Goal: Information Seeking & Learning: Learn about a topic

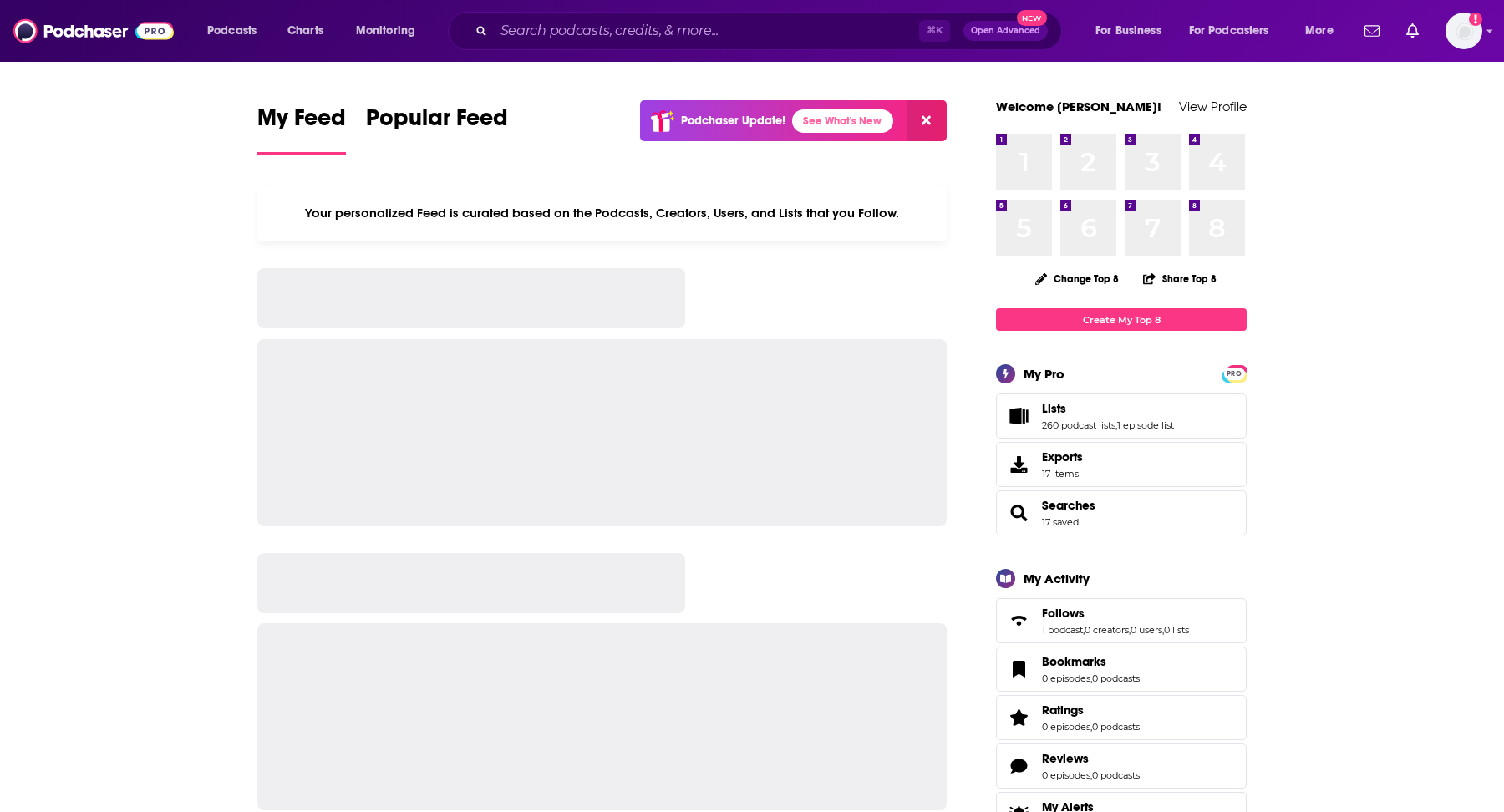
click at [661, 52] on div "Podcasts Charts Monitoring ⌘ K Open Advanced New For Business For Podcasters Mo…" at bounding box center [752, 31] width 1504 height 62
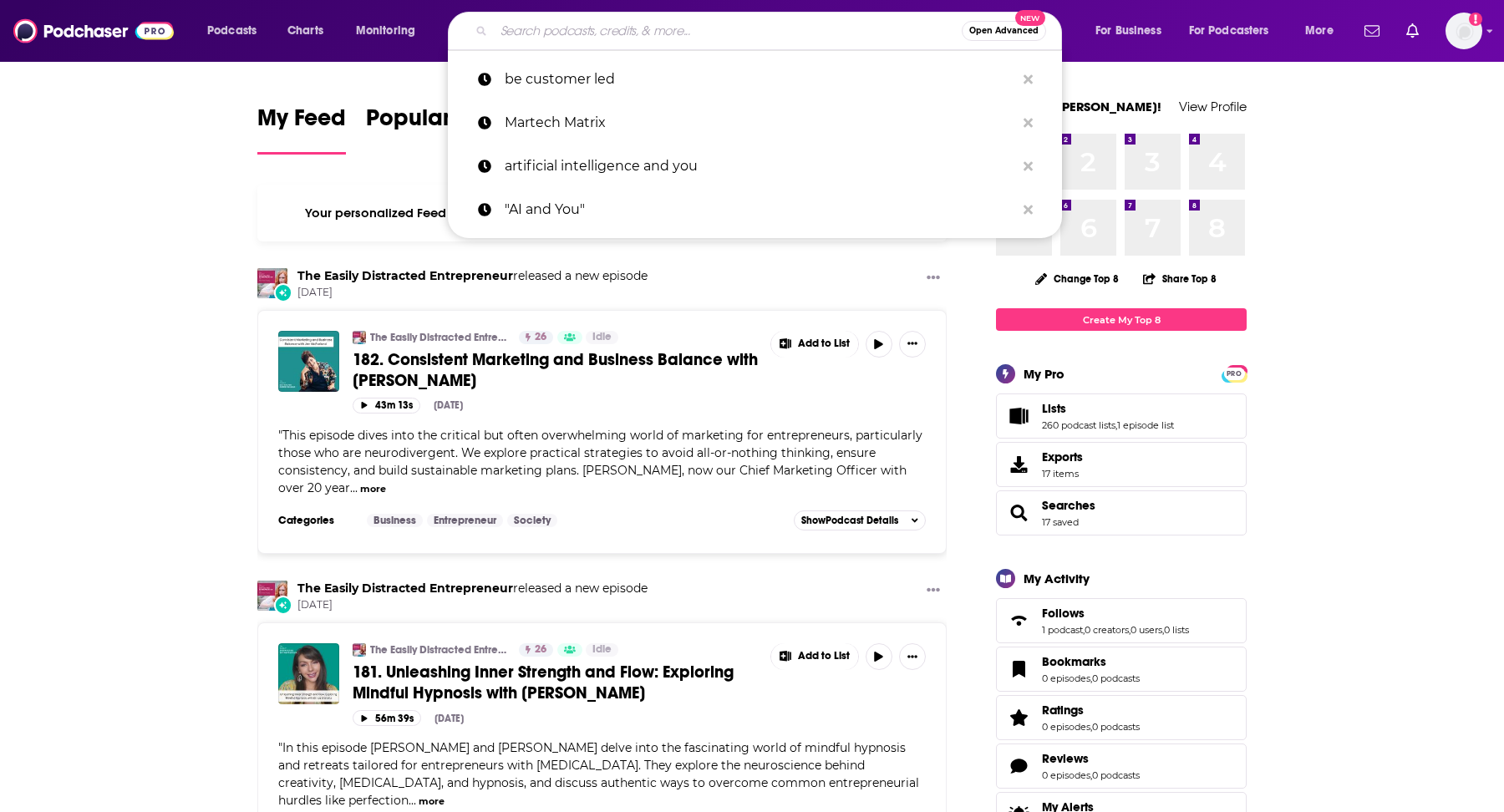
click at [658, 42] on input "Search podcasts, credits, & more..." at bounding box center [728, 31] width 468 height 26
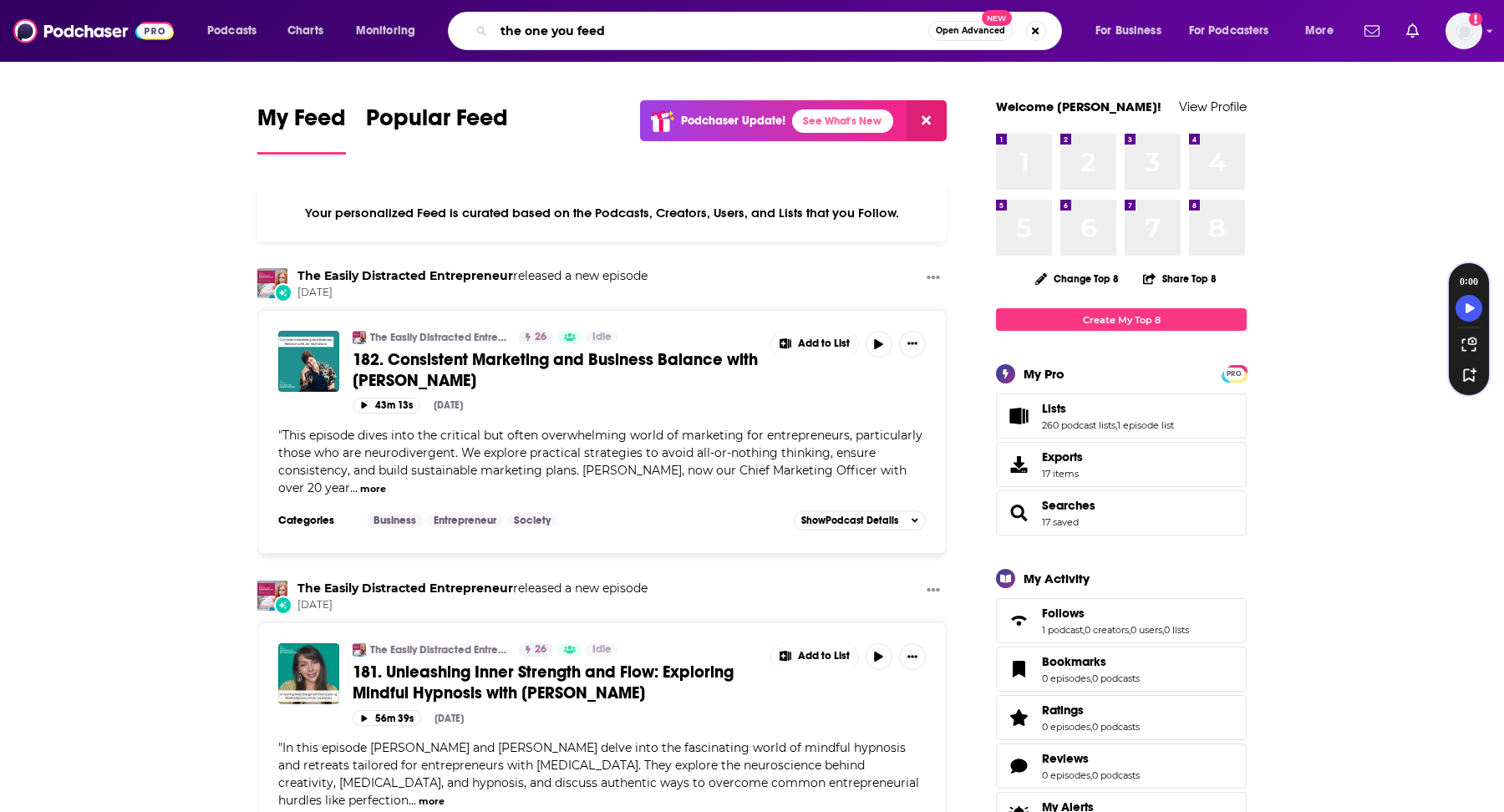
type input "the one you feed"
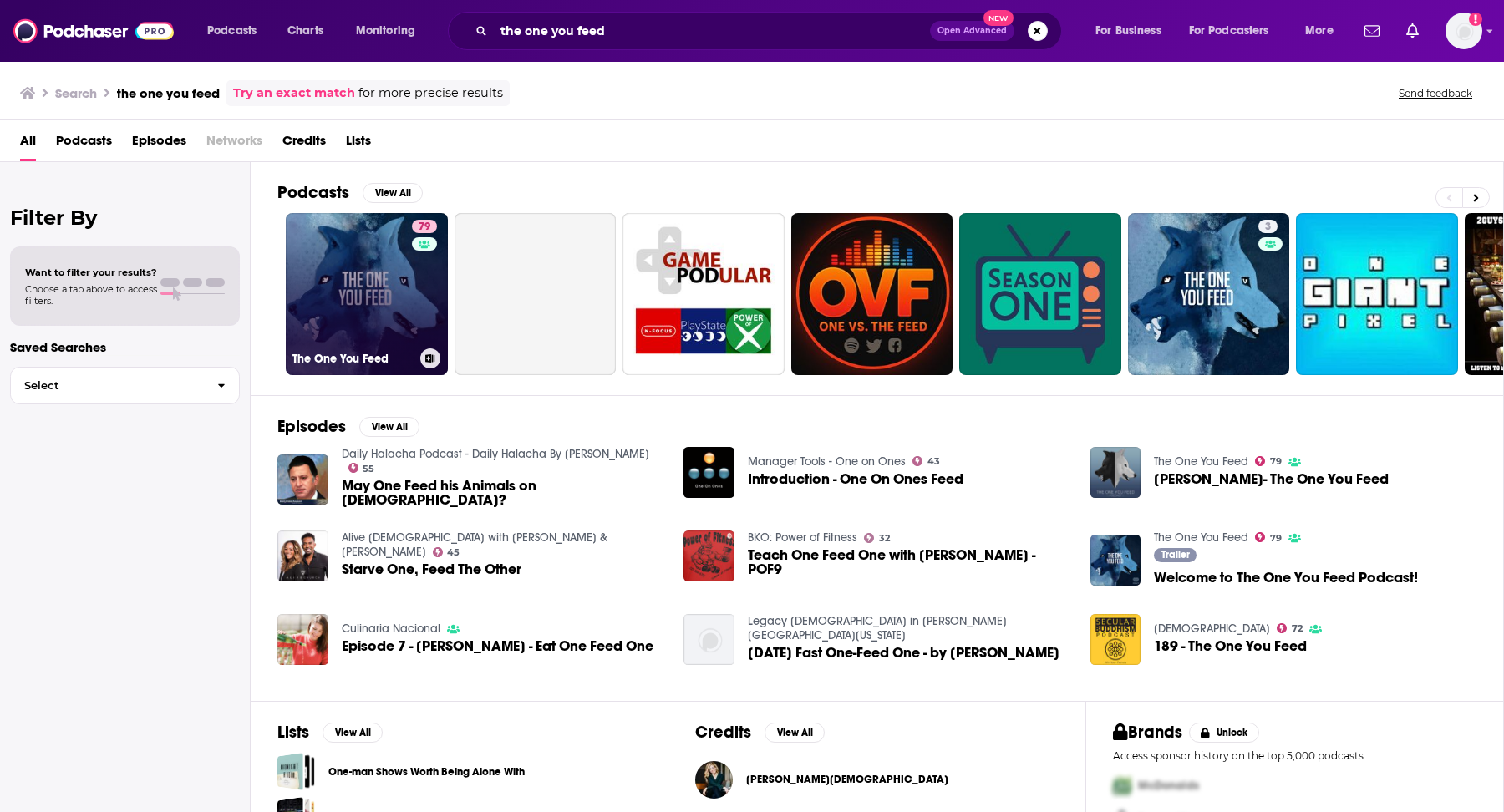
click at [404, 289] on link "79 The One You Feed" at bounding box center [367, 294] width 162 height 162
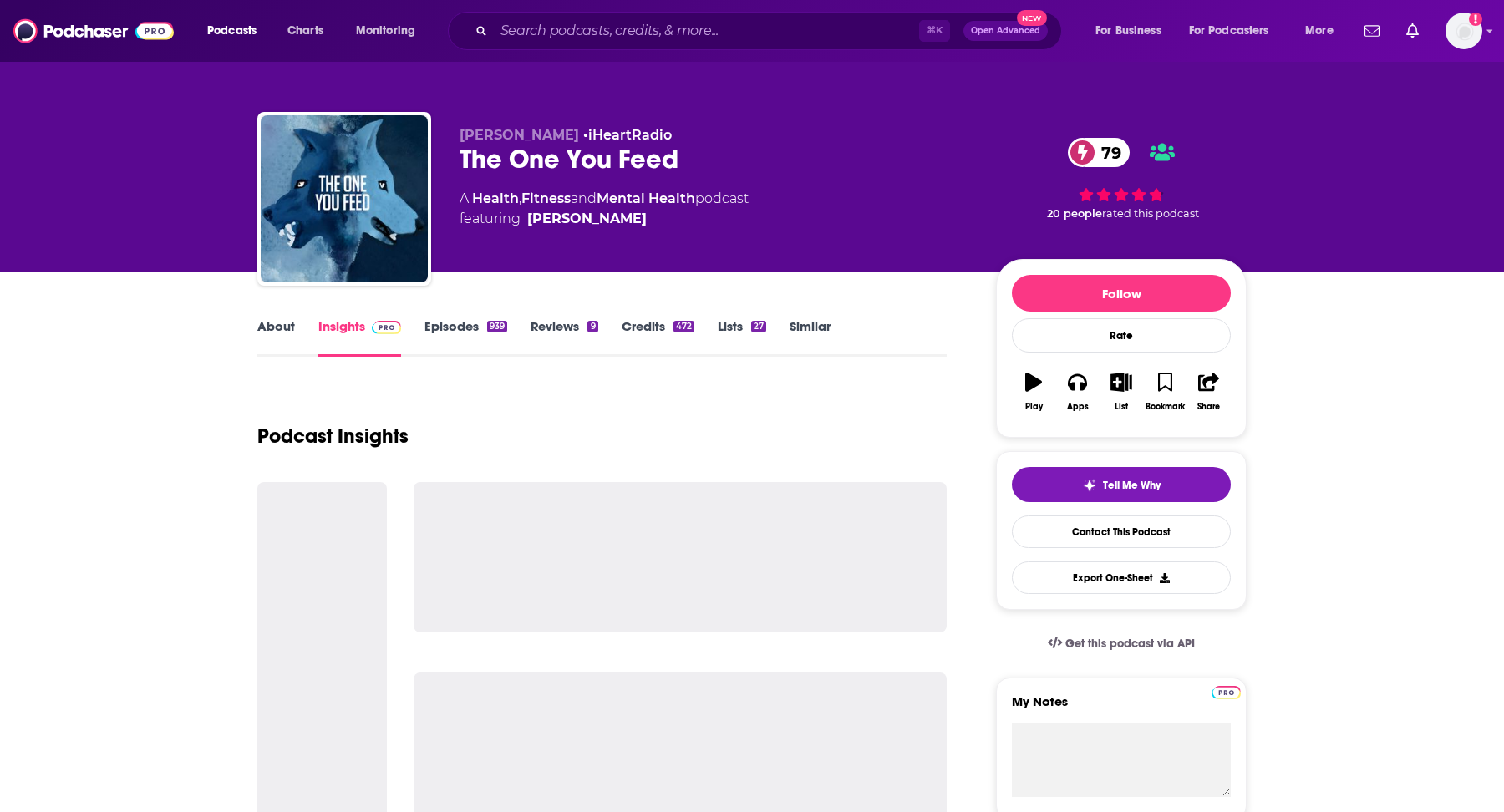
click at [274, 324] on link "About" at bounding box center [276, 337] width 38 height 39
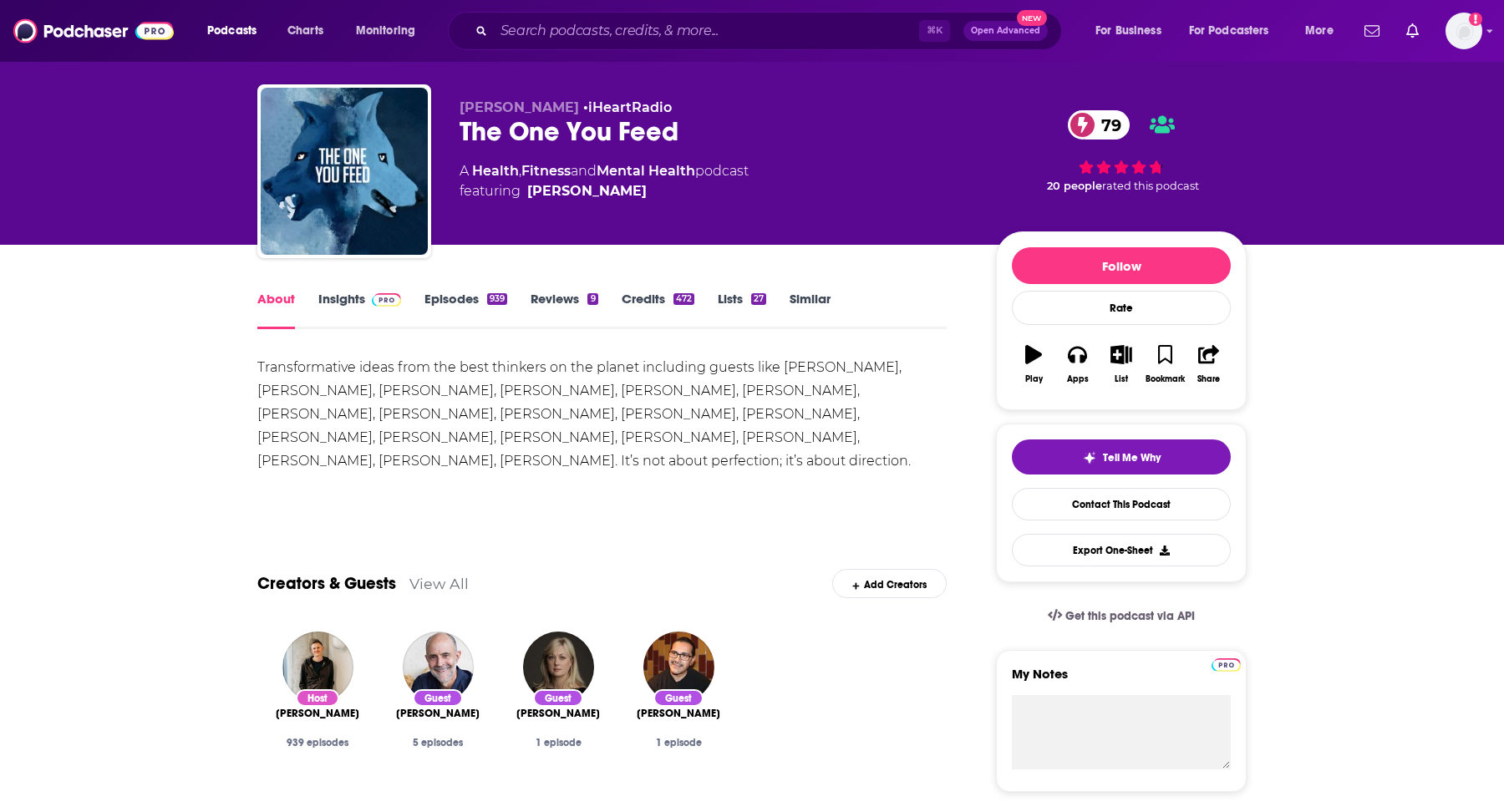
scroll to position [31, 0]
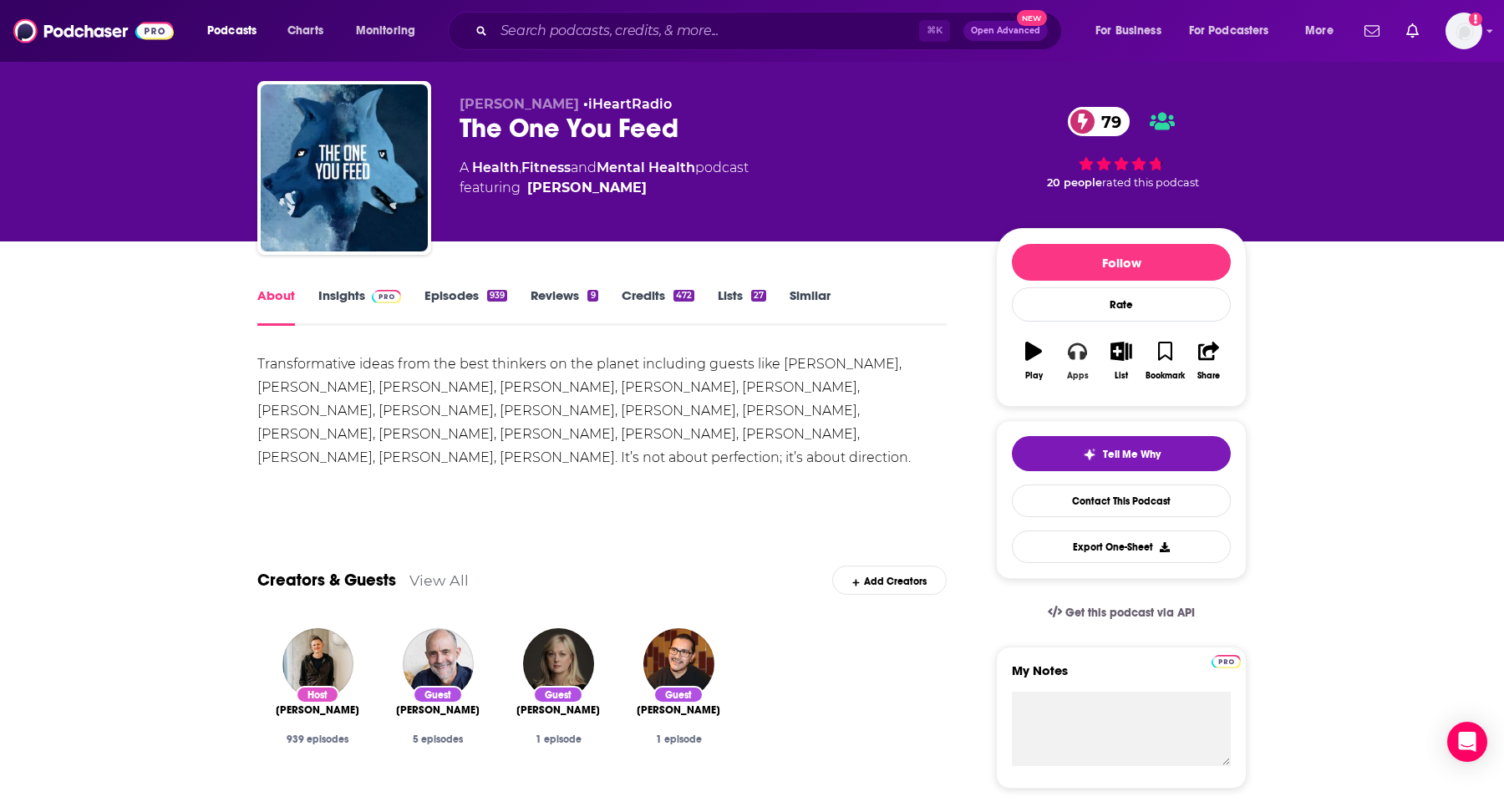
click at [1067, 377] on div "Apps" at bounding box center [1078, 375] width 22 height 10
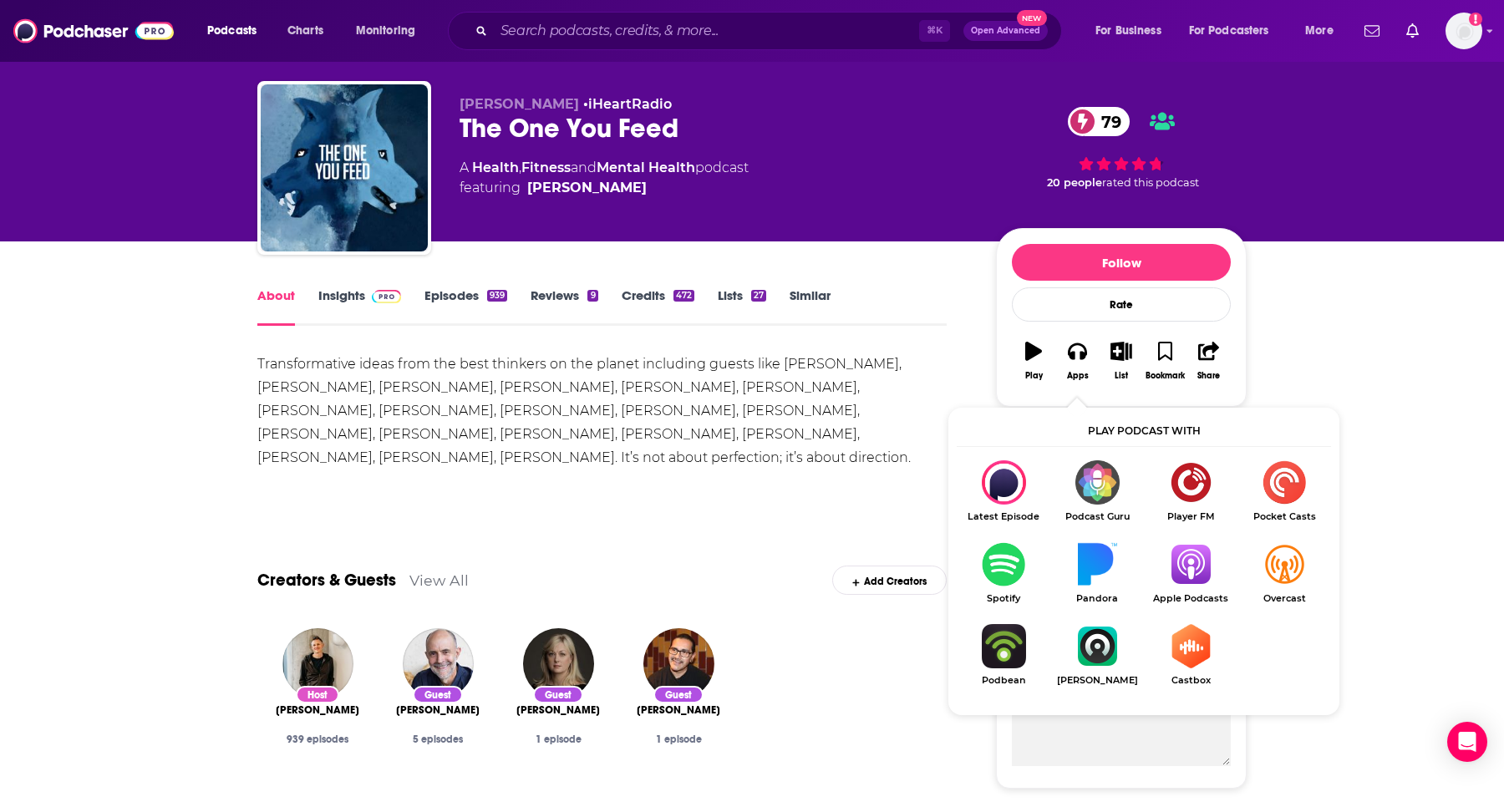
click at [1194, 564] on img "Show Listen On dropdown" at bounding box center [1190, 564] width 93 height 44
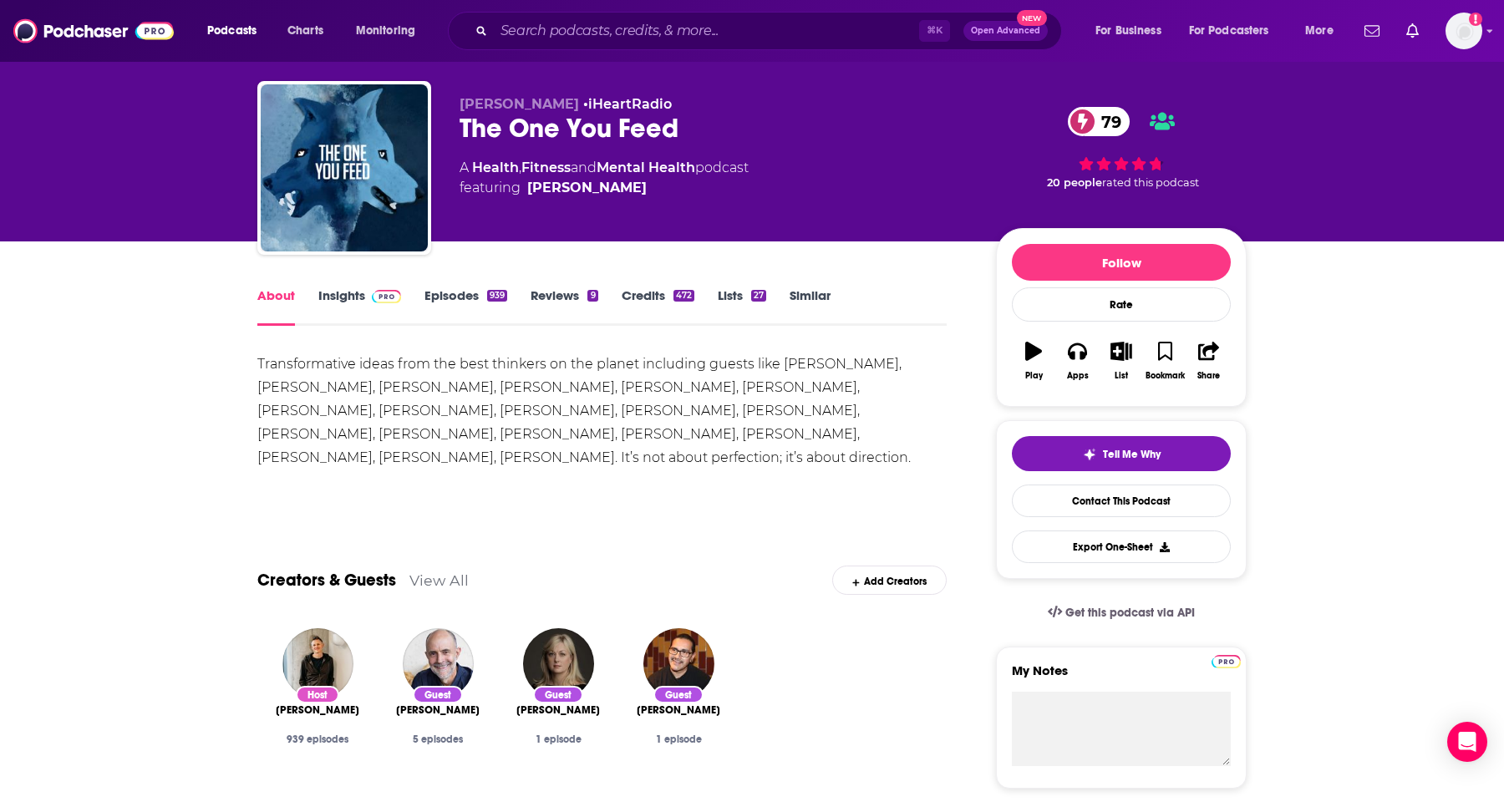
click at [367, 289] on span at bounding box center [383, 295] width 36 height 16
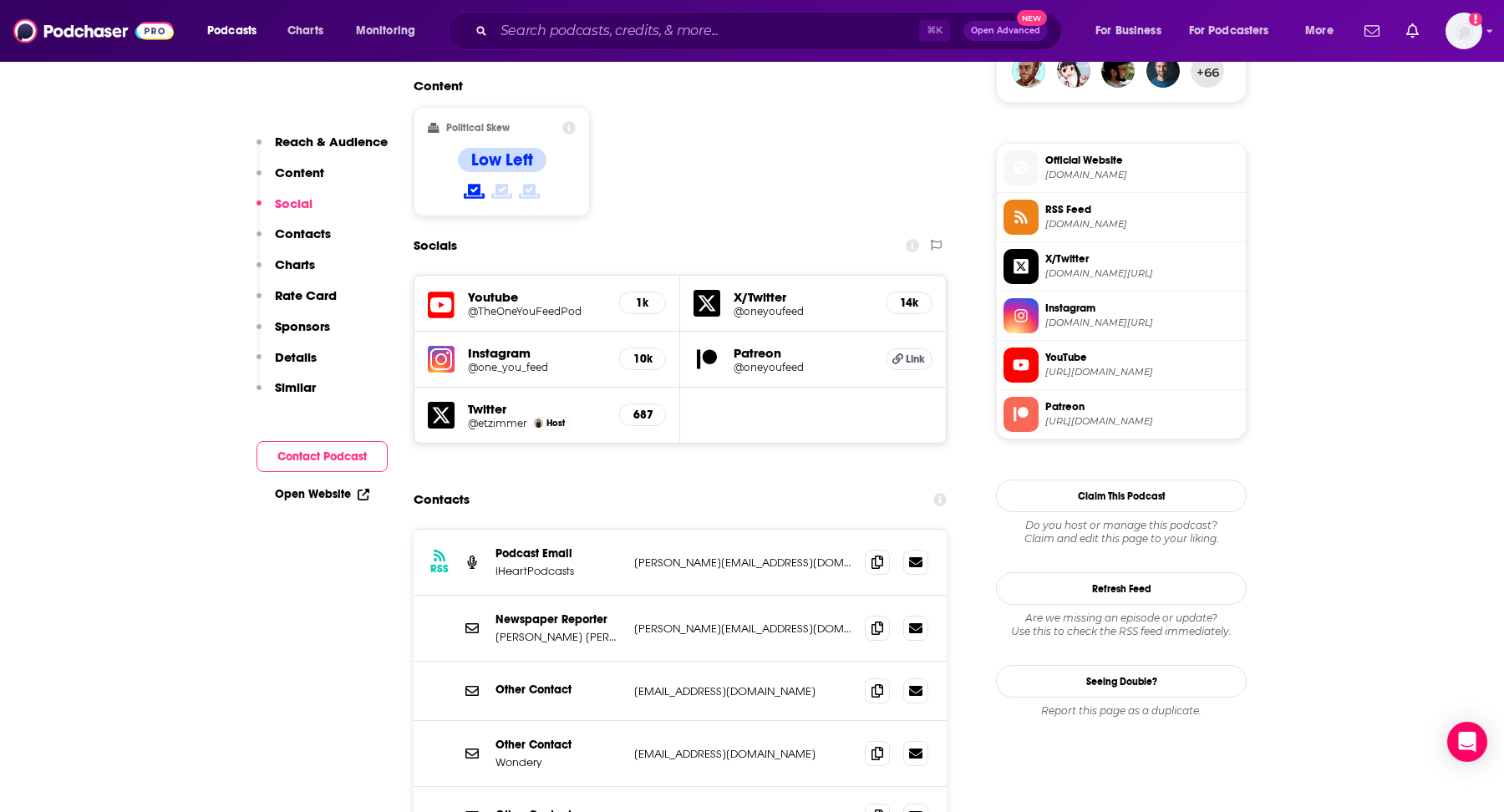
scroll to position [1292, 0]
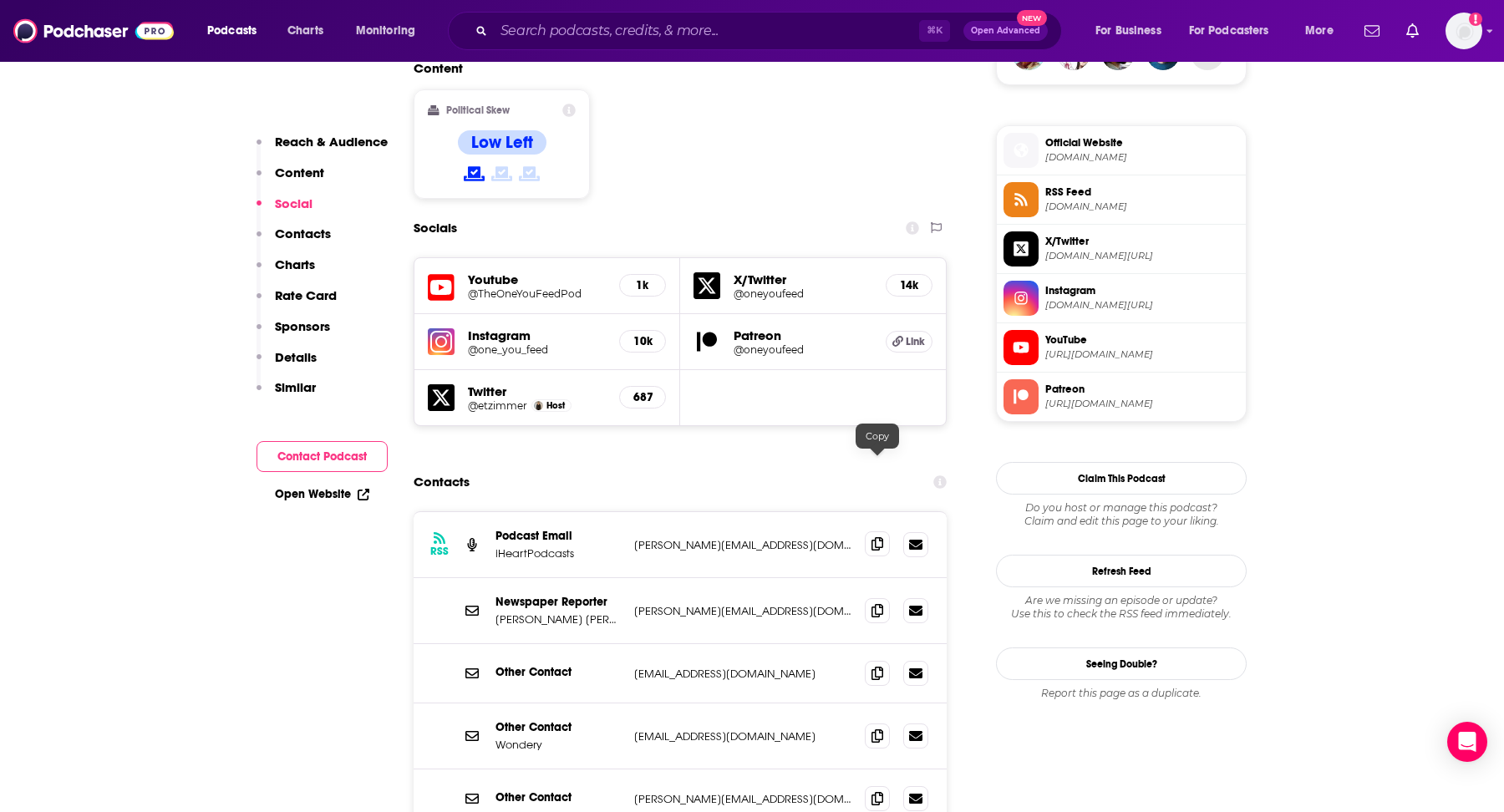
click at [872, 537] on icon at bounding box center [877, 544] width 11 height 13
click at [613, 21] on input "Search podcasts, credits, & more..." at bounding box center [707, 31] width 425 height 26
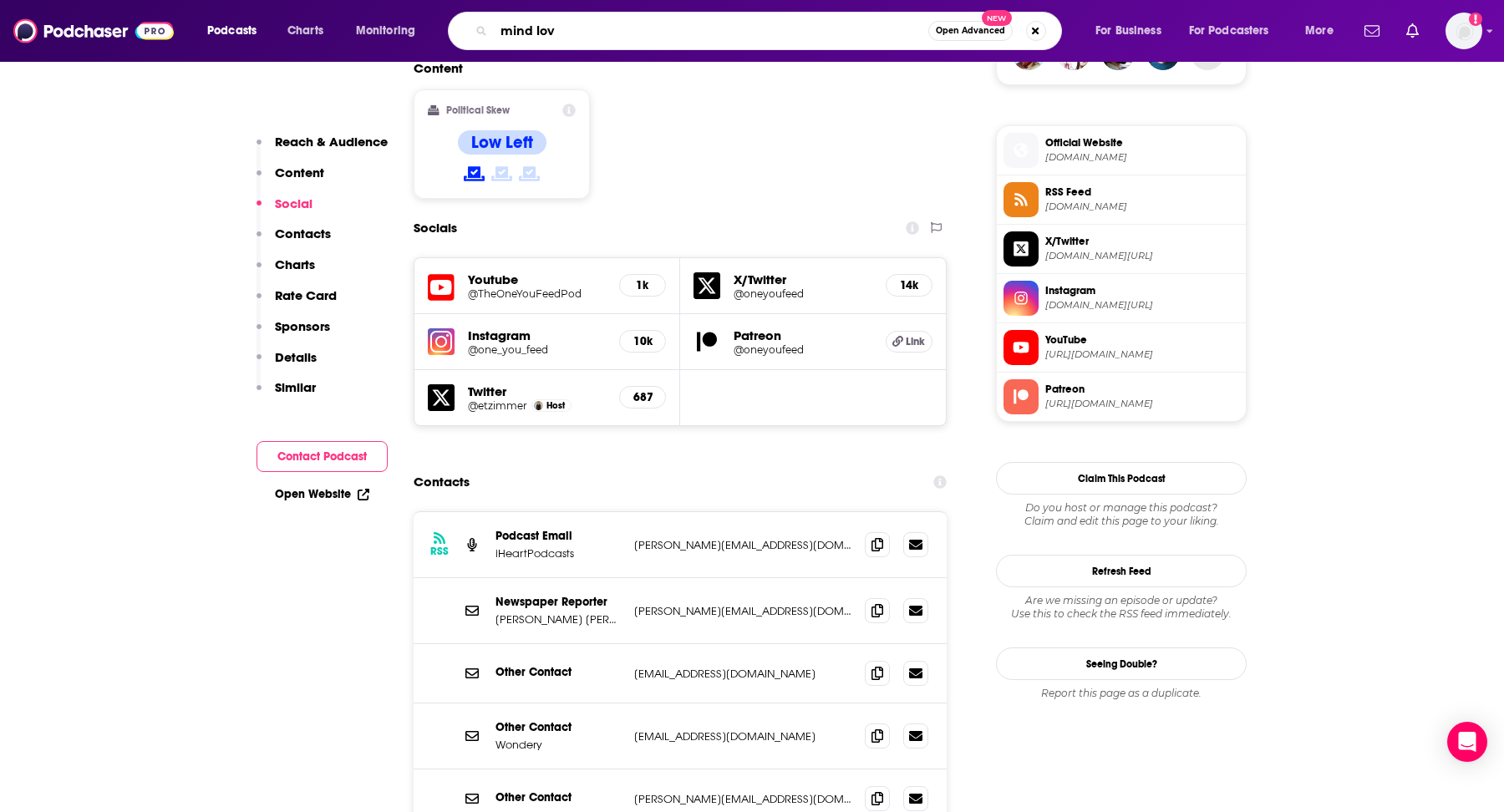
type input "mind love"
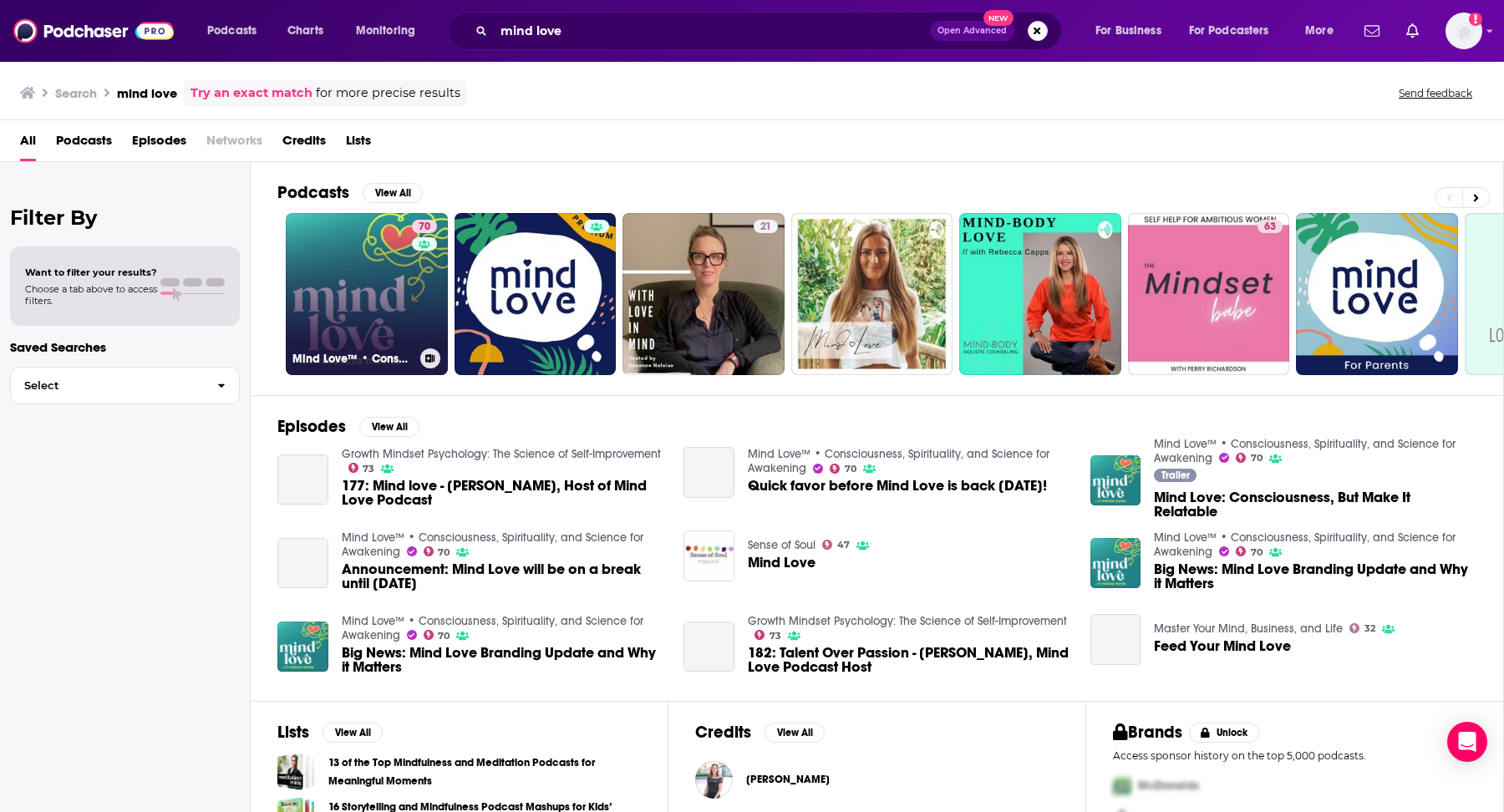
click at [355, 283] on link "70 Mind Love™ • Consciousness, Spirituality, and Science for Awakening" at bounding box center [367, 294] width 162 height 162
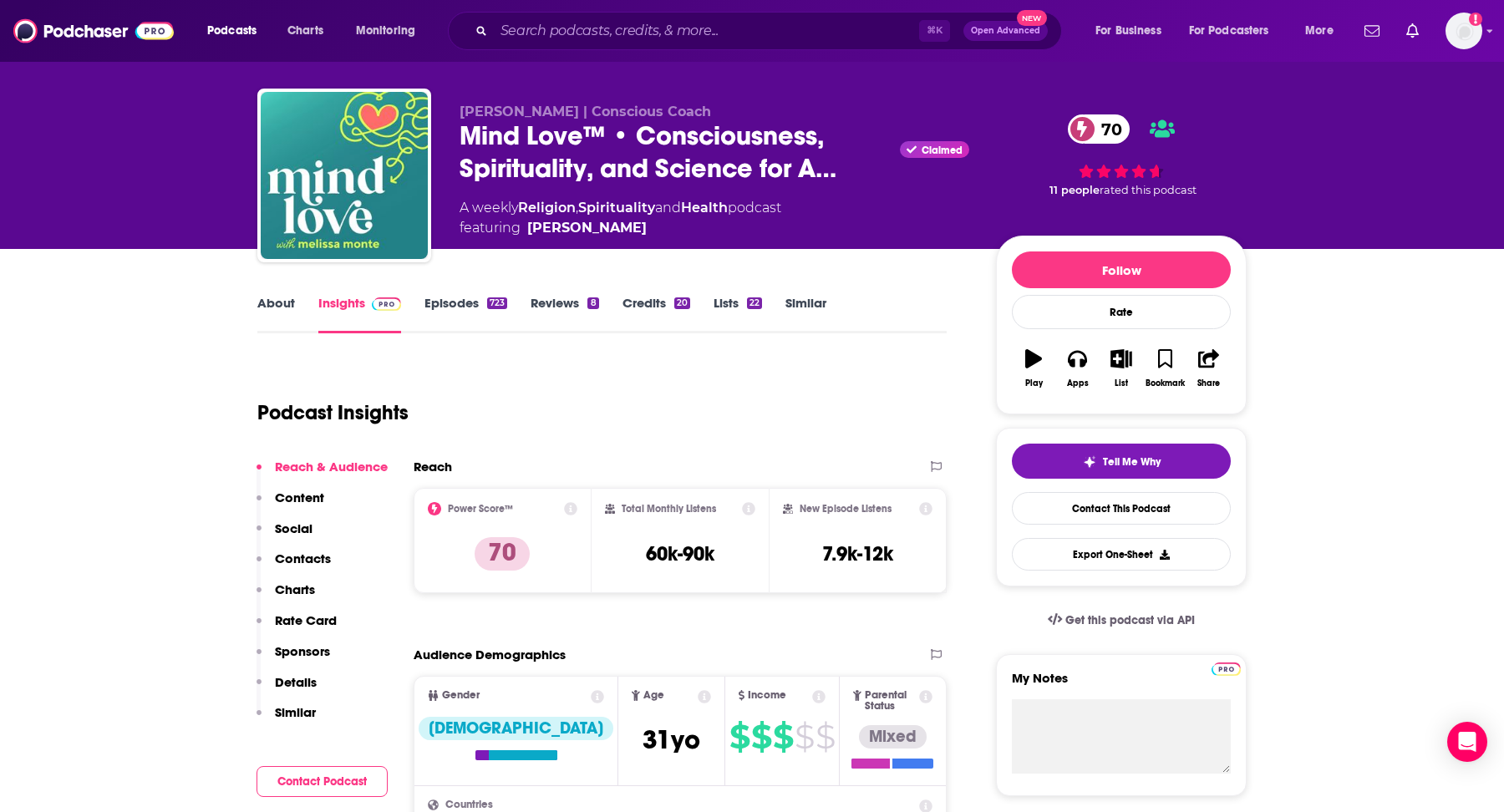
scroll to position [56, 0]
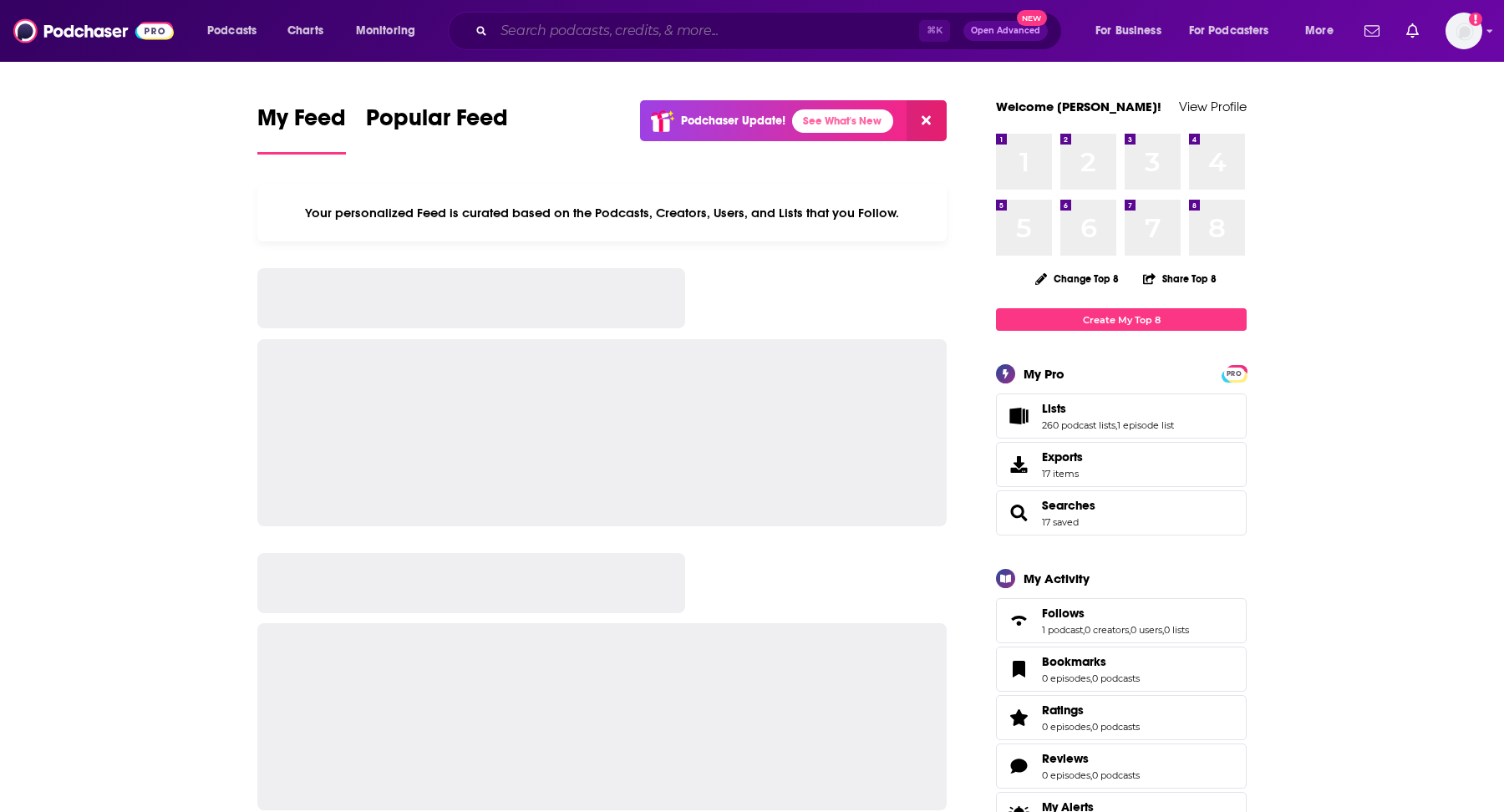
click at [806, 31] on input "Search podcasts, credits, & more..." at bounding box center [707, 31] width 425 height 26
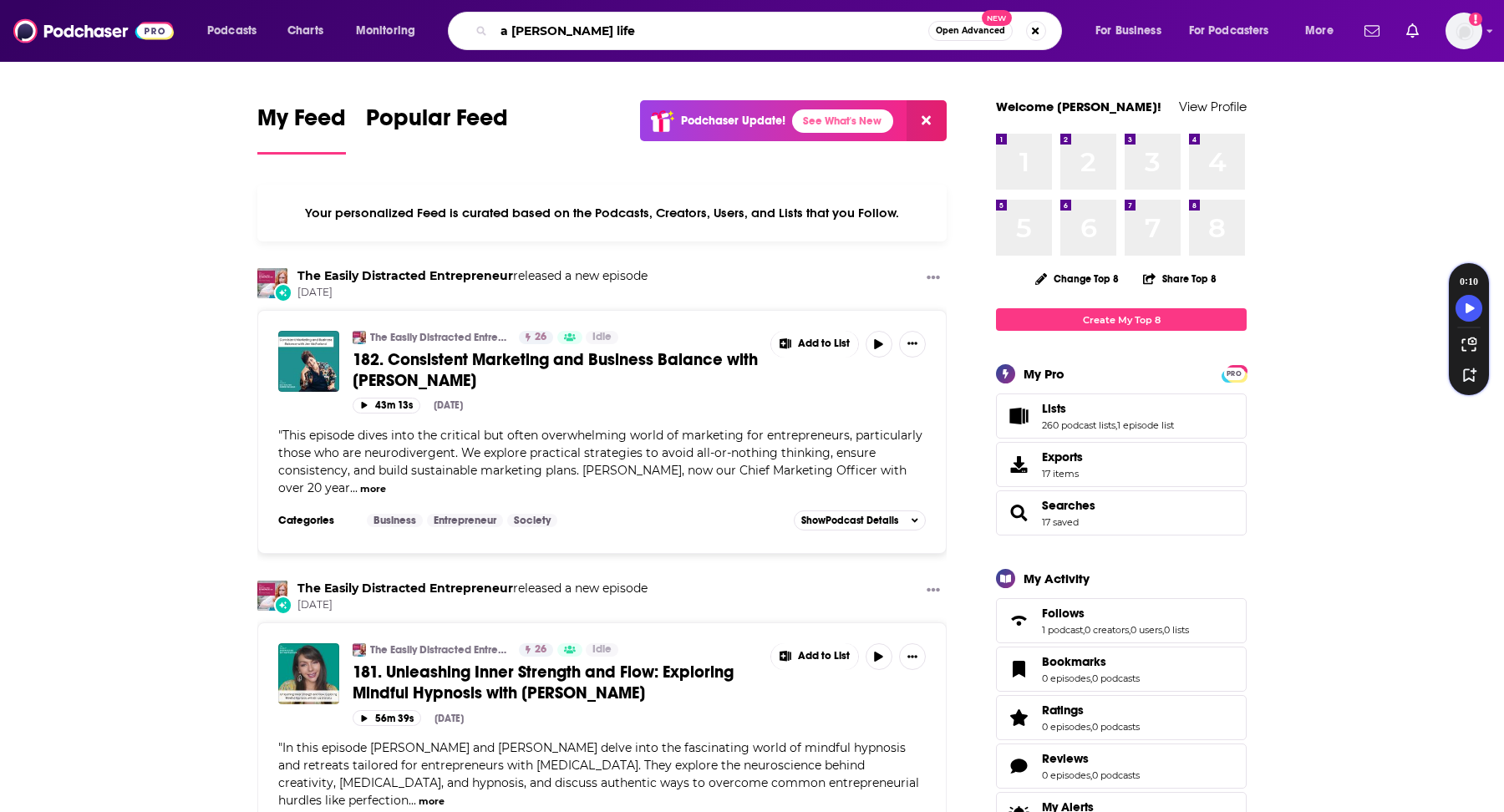
type input "a wilder life"
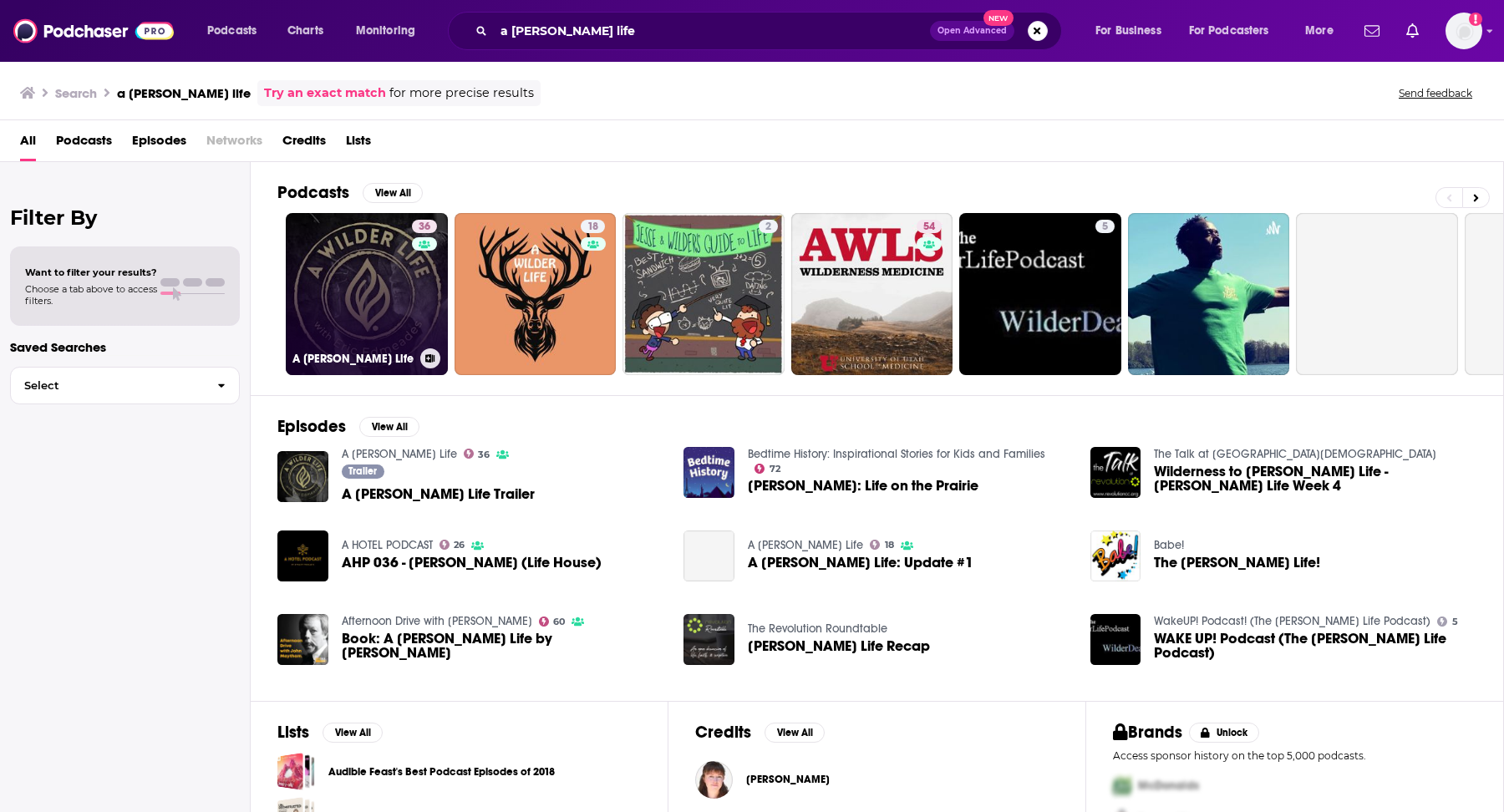
click at [398, 294] on link "36 A Wilder Life" at bounding box center [367, 294] width 162 height 162
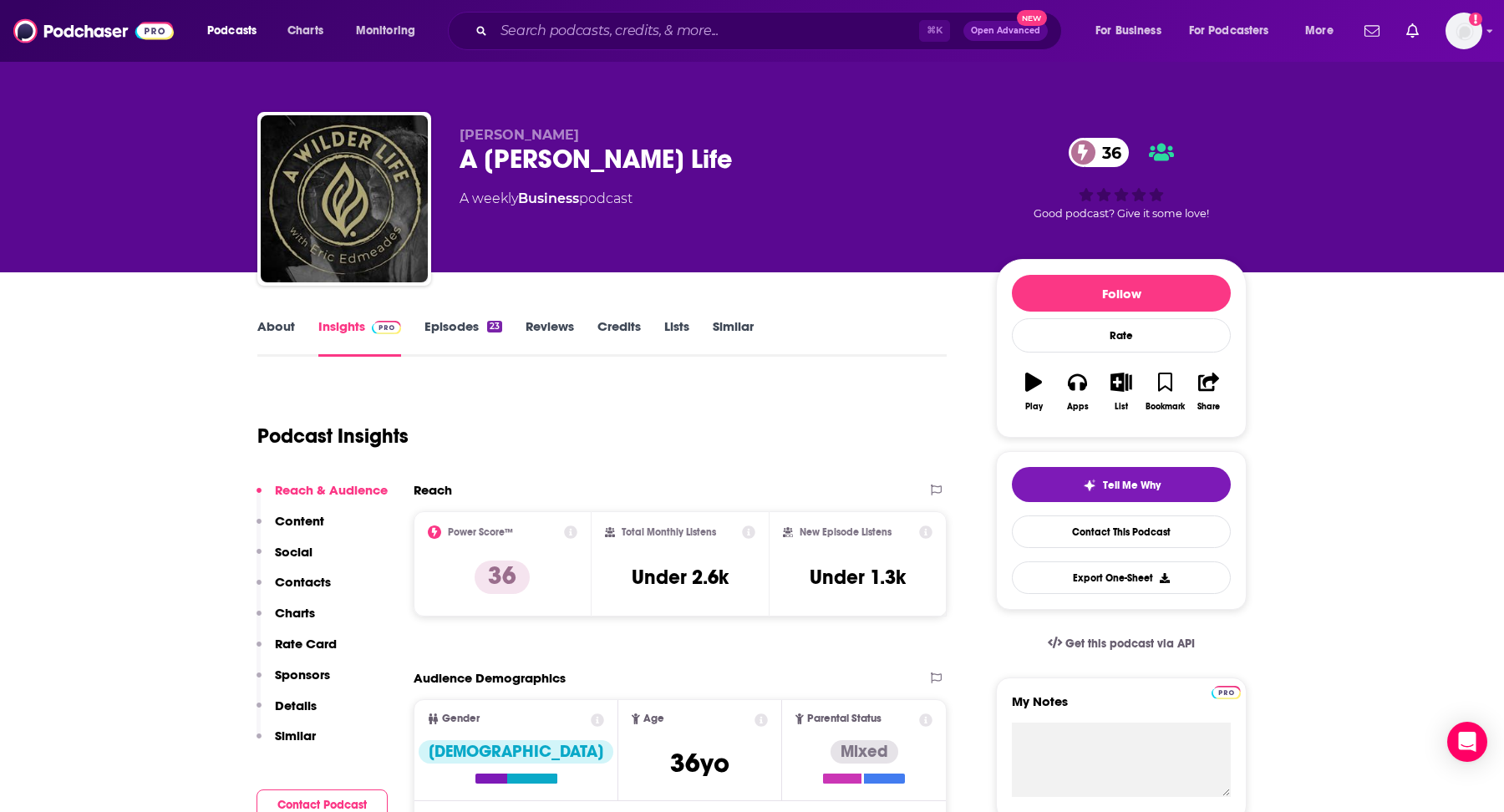
click at [794, 51] on div "Podcasts Charts Monitoring ⌘ K Open Advanced New For Business For Podcasters Mo…" at bounding box center [752, 31] width 1504 height 62
click at [770, 19] on input "Search podcasts, credits, & more..." at bounding box center [707, 31] width 425 height 26
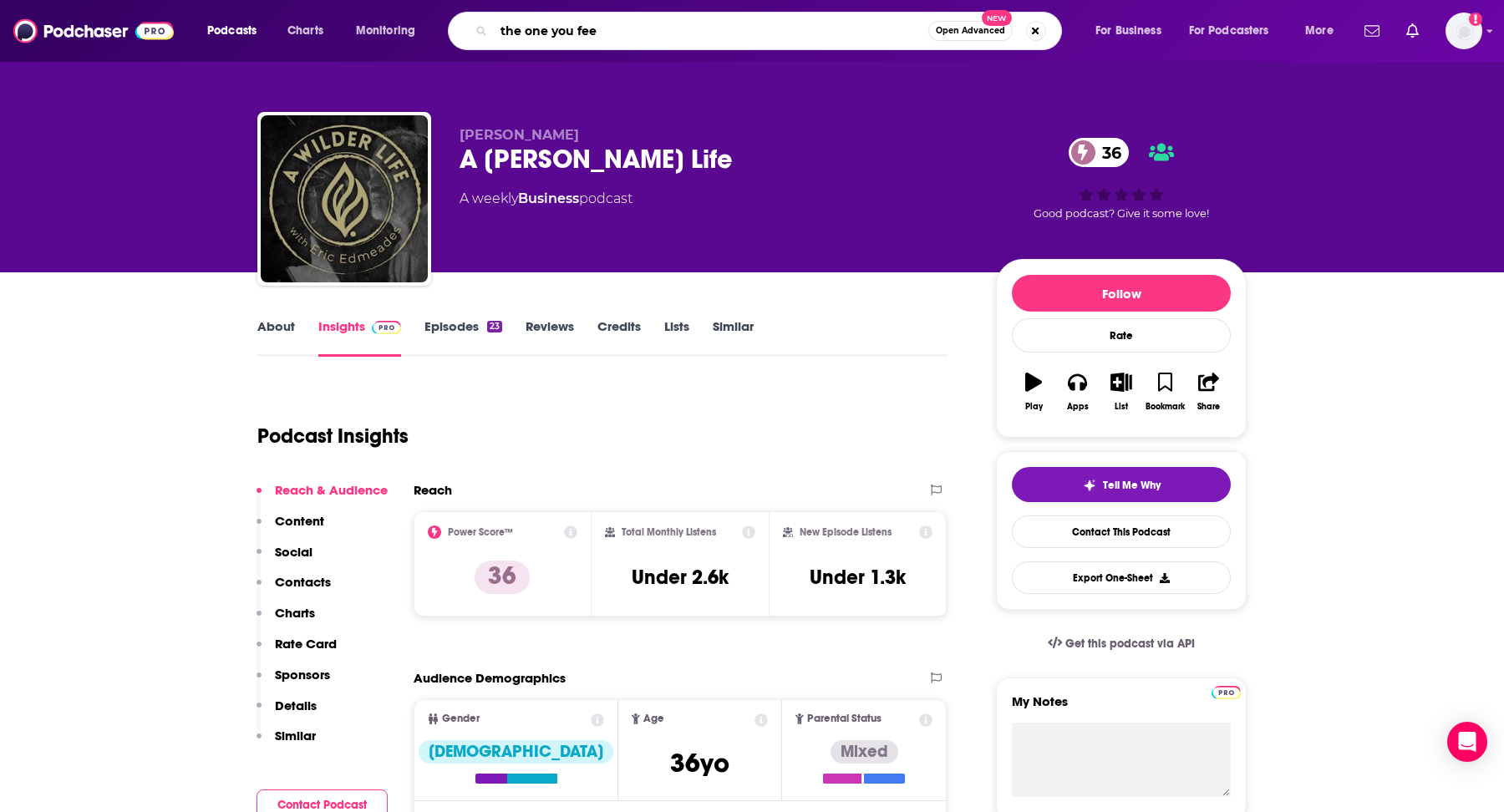
type input "the one you feed"
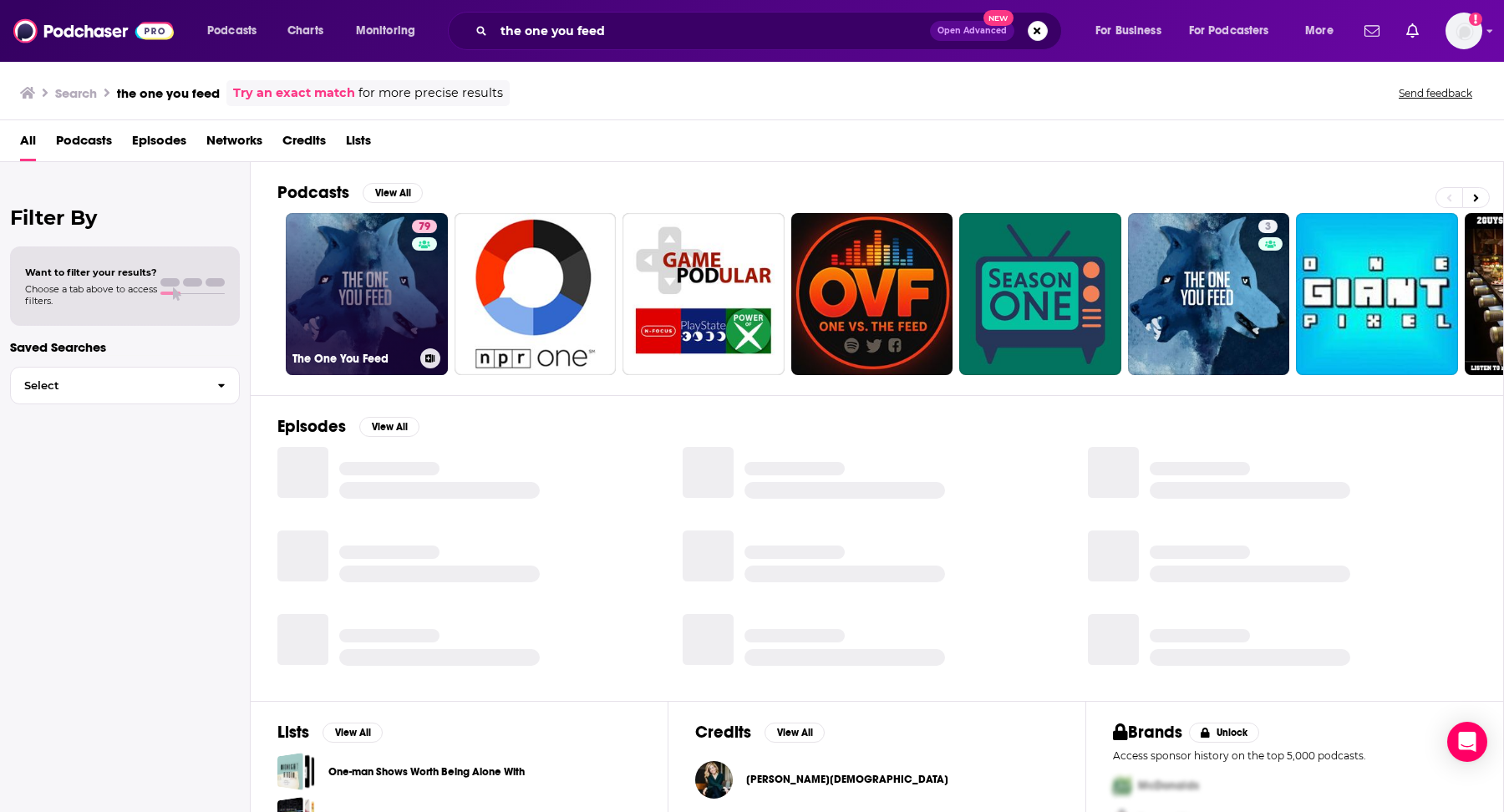
click at [391, 288] on link "79 The One You Feed" at bounding box center [367, 294] width 162 height 162
